Goal: Transaction & Acquisition: Purchase product/service

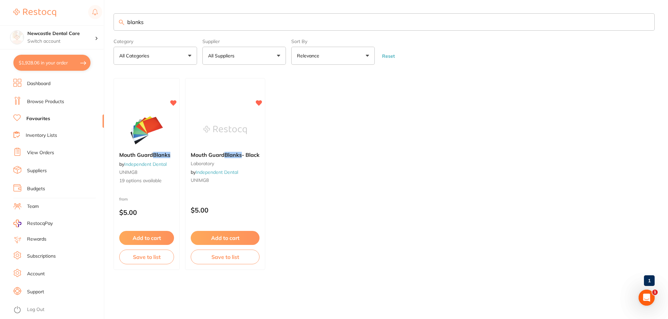
click at [74, 60] on button "$1,928.06 in your order" at bounding box center [51, 63] width 77 height 16
checkbox input "true"
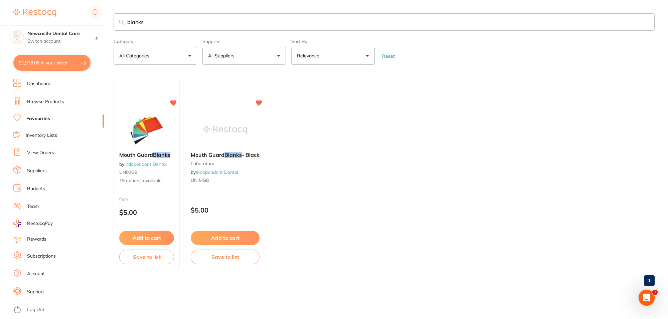
checkbox input "true"
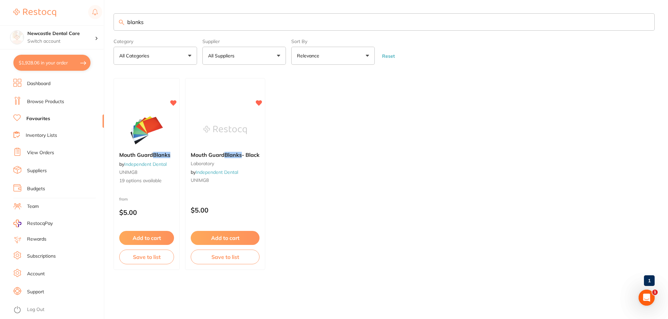
checkbox input "true"
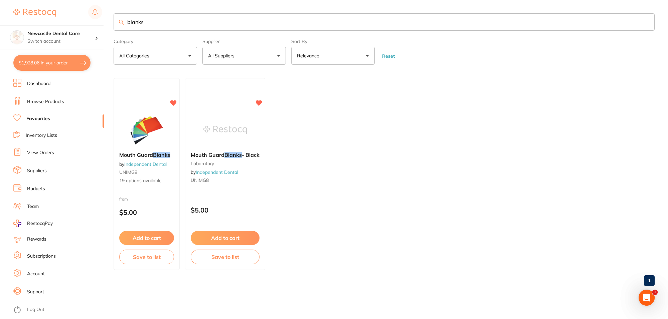
checkbox input "true"
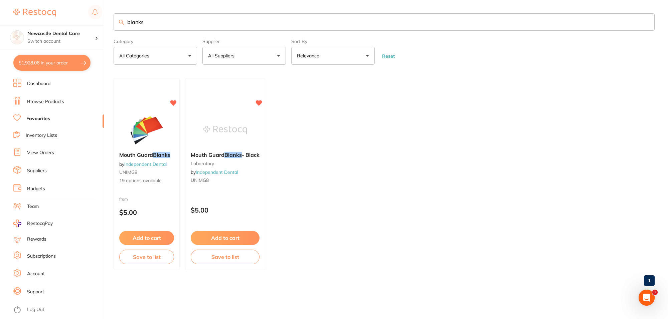
checkbox input "true"
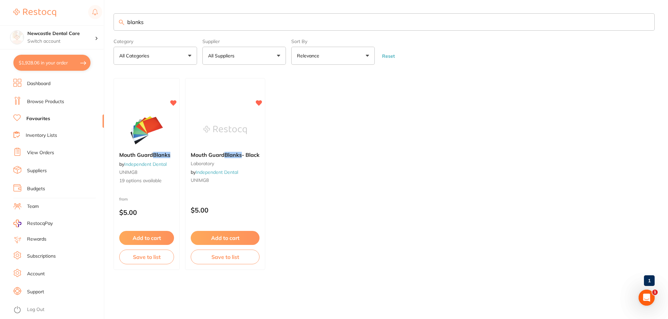
checkbox input "true"
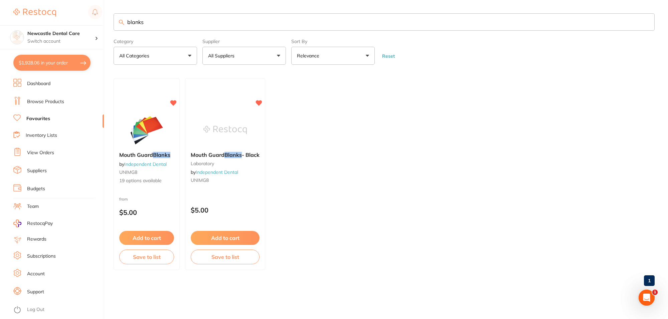
checkbox input "true"
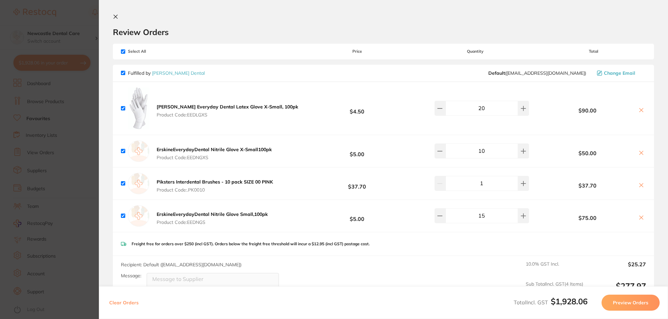
click at [116, 13] on section "Review Orders Your orders are being processed and we will notify you once we ha…" at bounding box center [383, 159] width 569 height 319
click at [114, 17] on icon at bounding box center [115, 16] width 5 height 5
